Goal: Find specific page/section: Find specific page/section

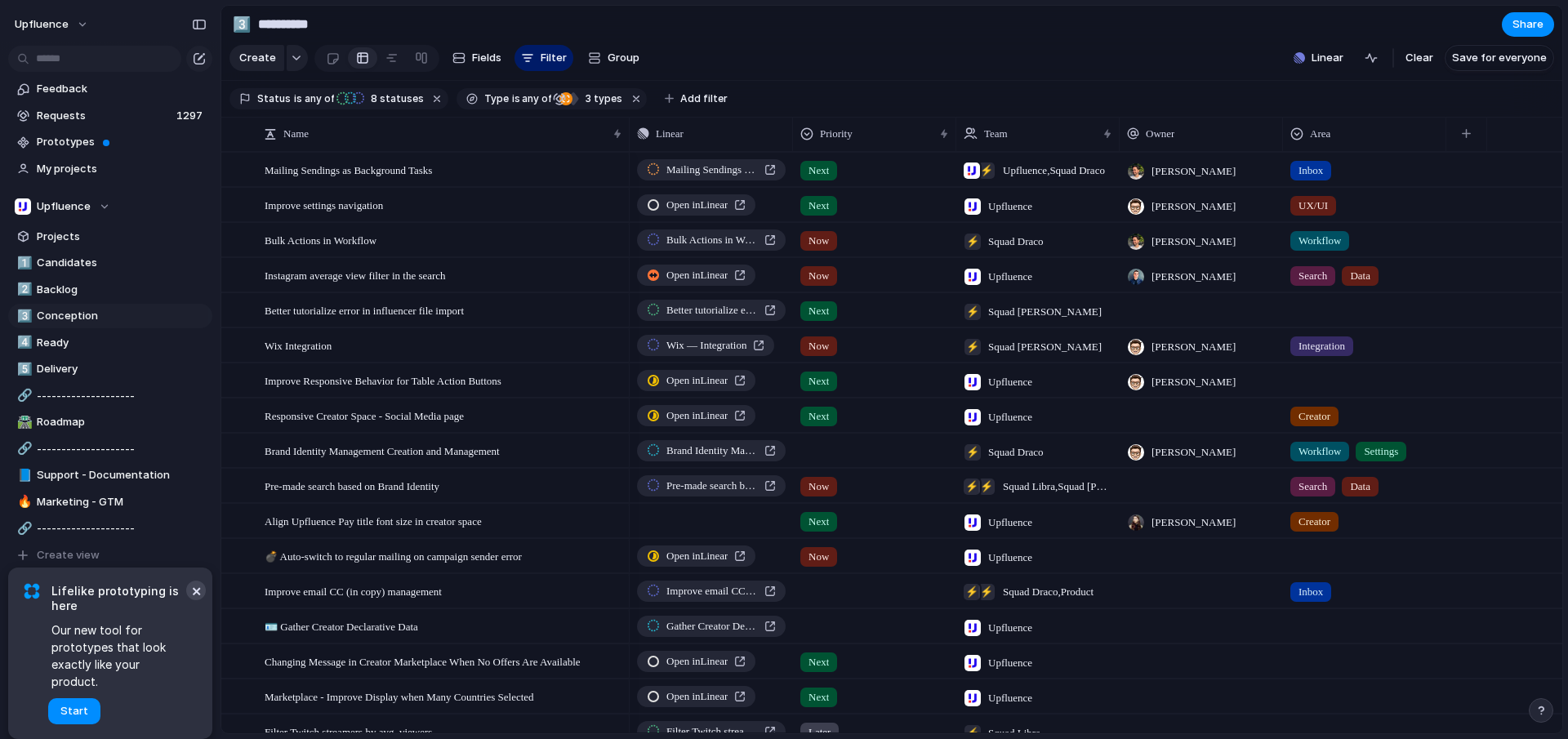
click at [197, 600] on button "×" at bounding box center [196, 590] width 19 height 19
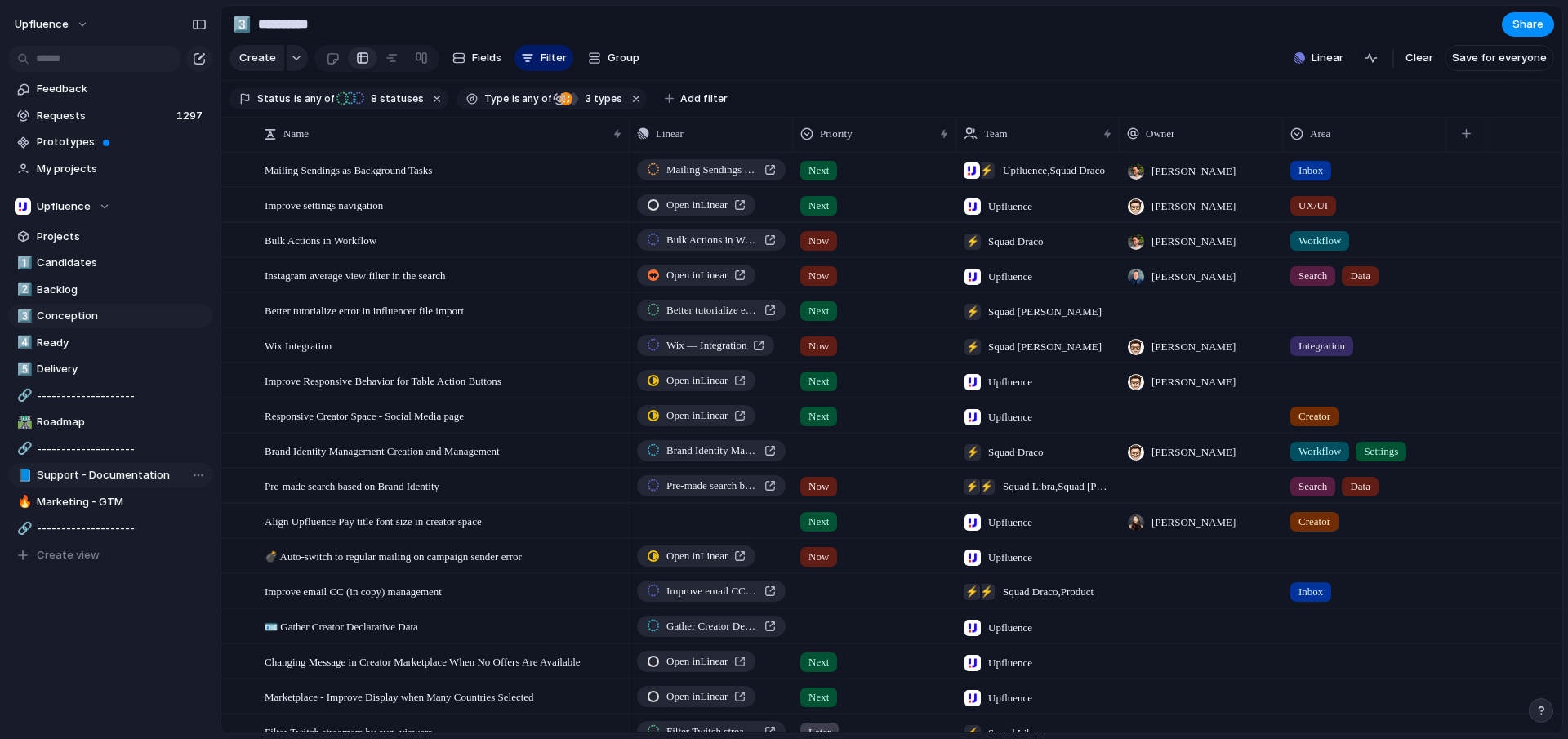
click at [85, 475] on span "Support - Documentation" at bounding box center [122, 476] width 170 height 17
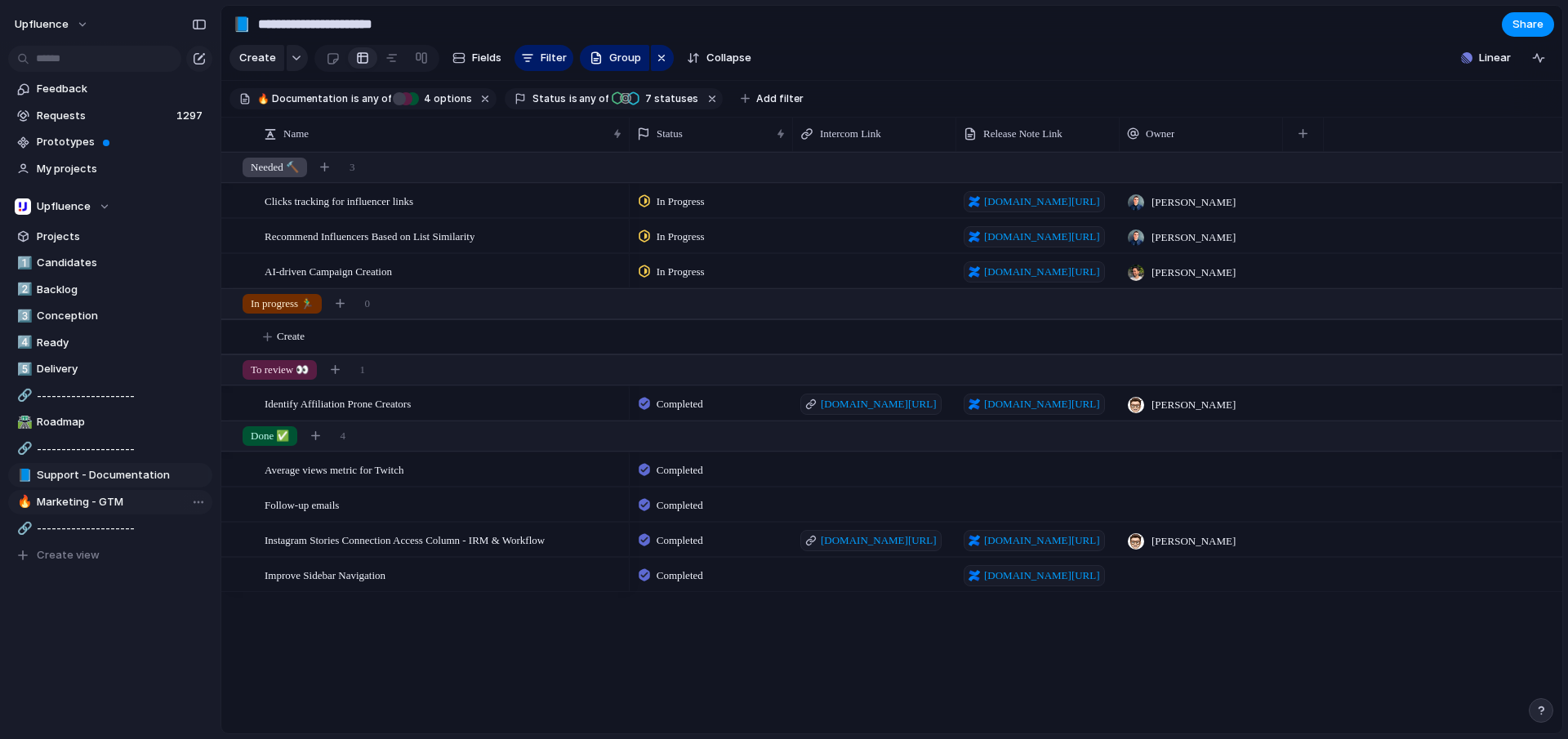
click at [93, 503] on span "Marketing - GTM" at bounding box center [122, 503] width 170 height 17
type input "**********"
